Goal: Information Seeking & Learning: Find specific fact

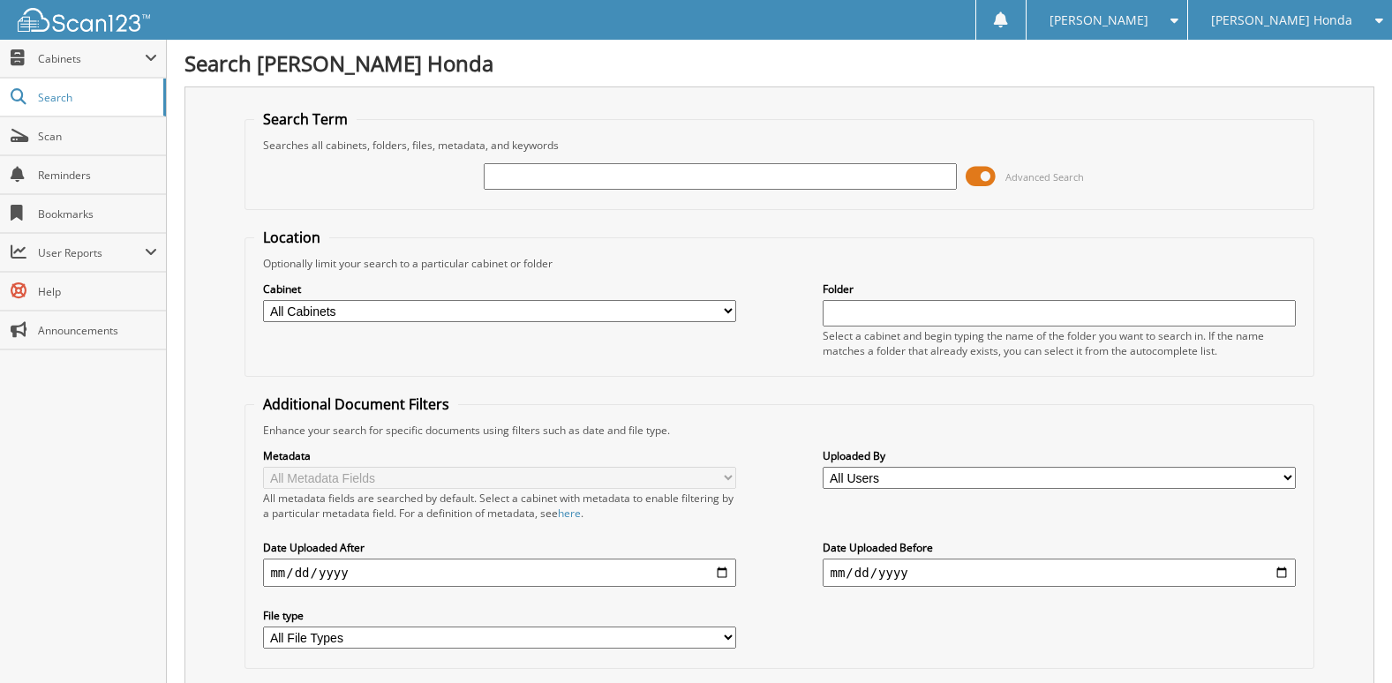
click at [575, 179] on input "text" at bounding box center [720, 176] width 472 height 26
type input "399061"
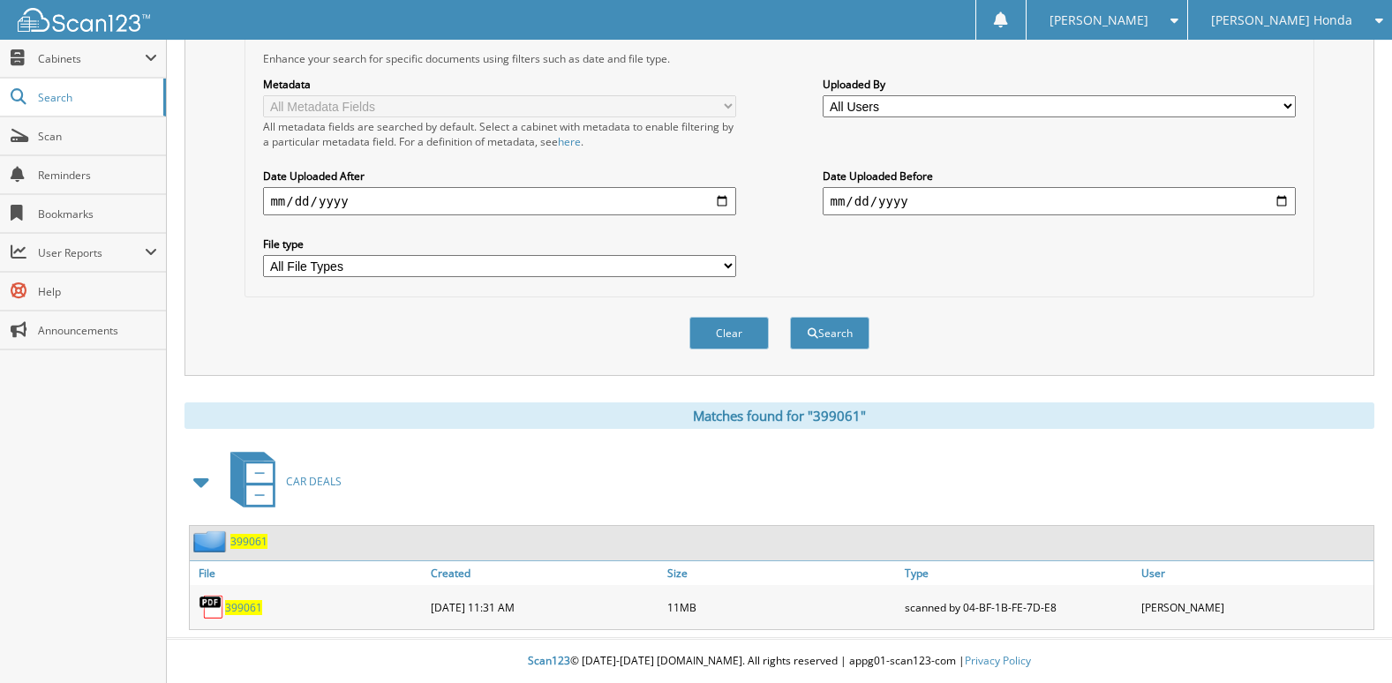
click at [249, 601] on span "399061" at bounding box center [243, 607] width 37 height 15
